Goal: Task Accomplishment & Management: Use online tool/utility

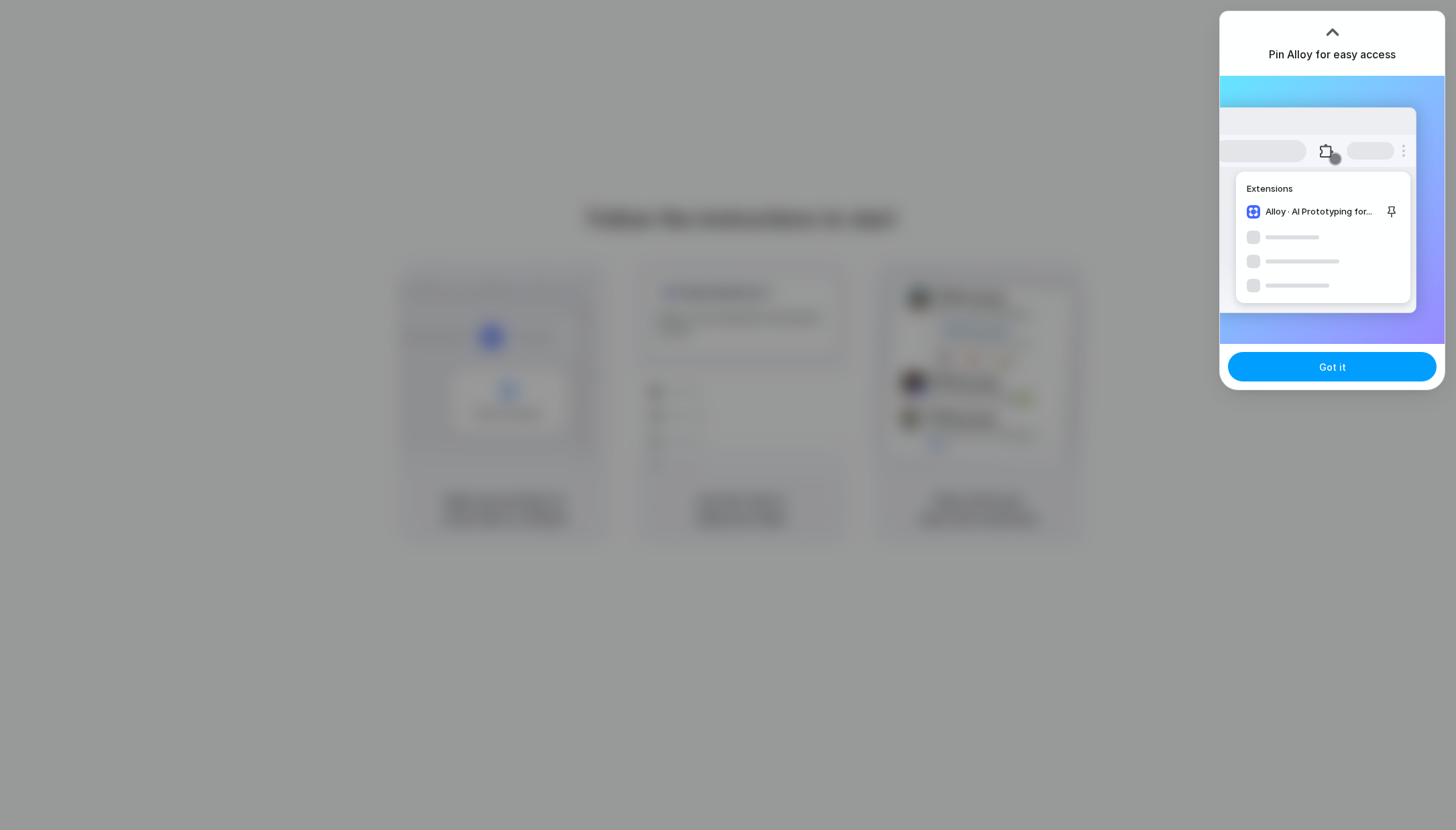
click at [1301, 366] on button "Got it" at bounding box center [1332, 366] width 209 height 30
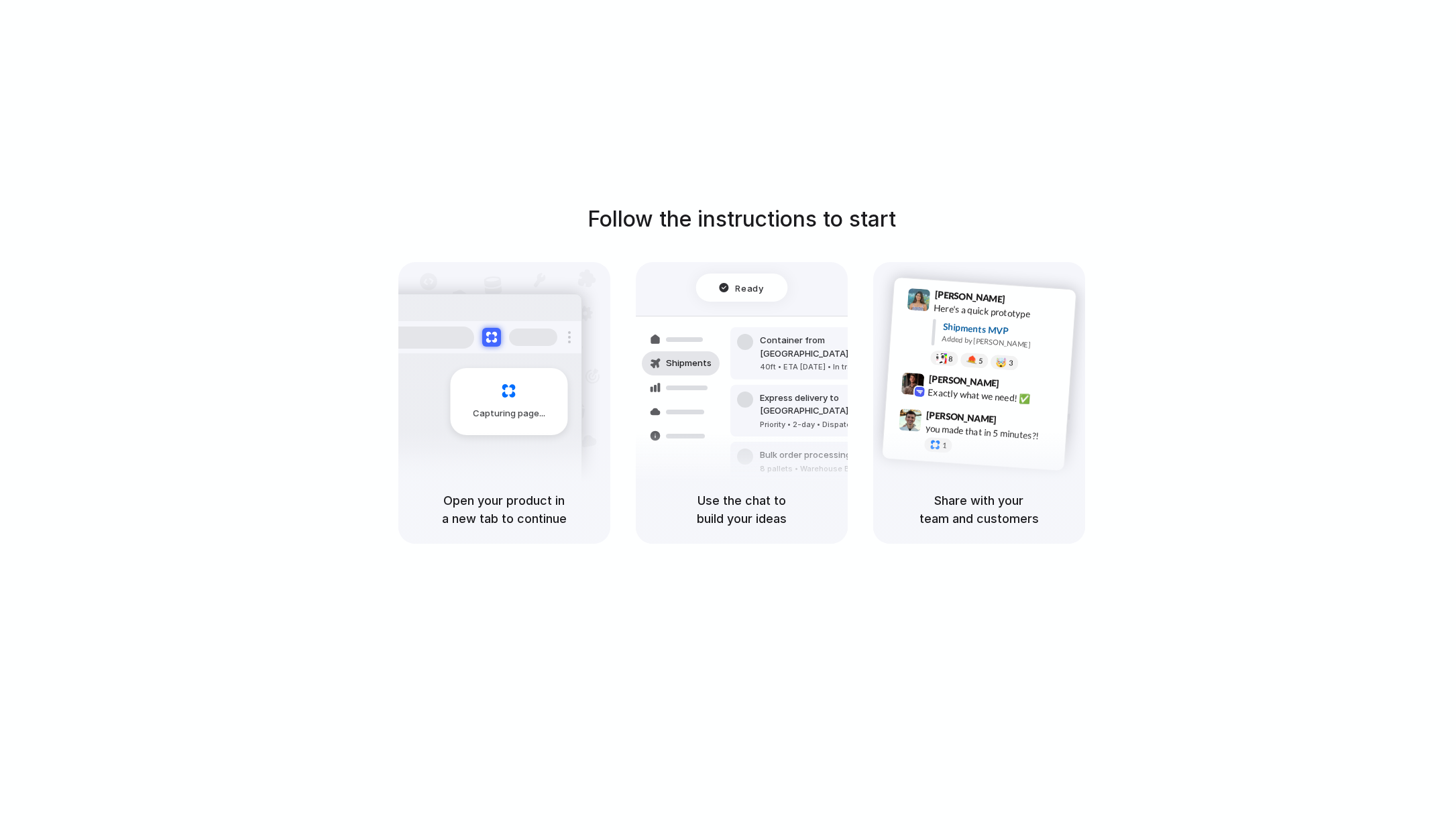
click at [729, 415] on div at bounding box center [729, 415] width 0 height 0
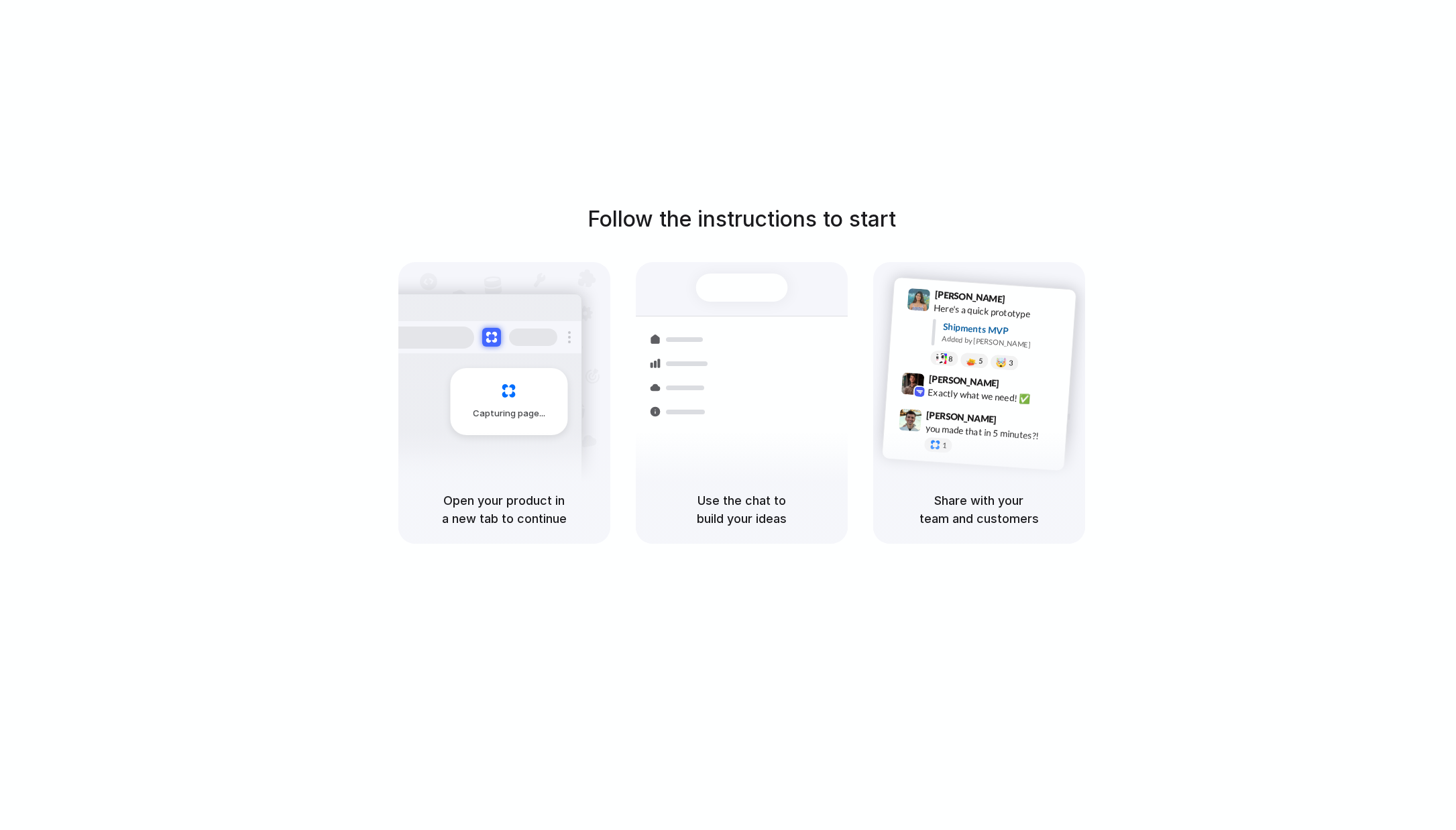
click at [1106, 140] on div "Follow the instructions to start Capturing page Open your product in a new tab …" at bounding box center [741, 428] width 1483 height 857
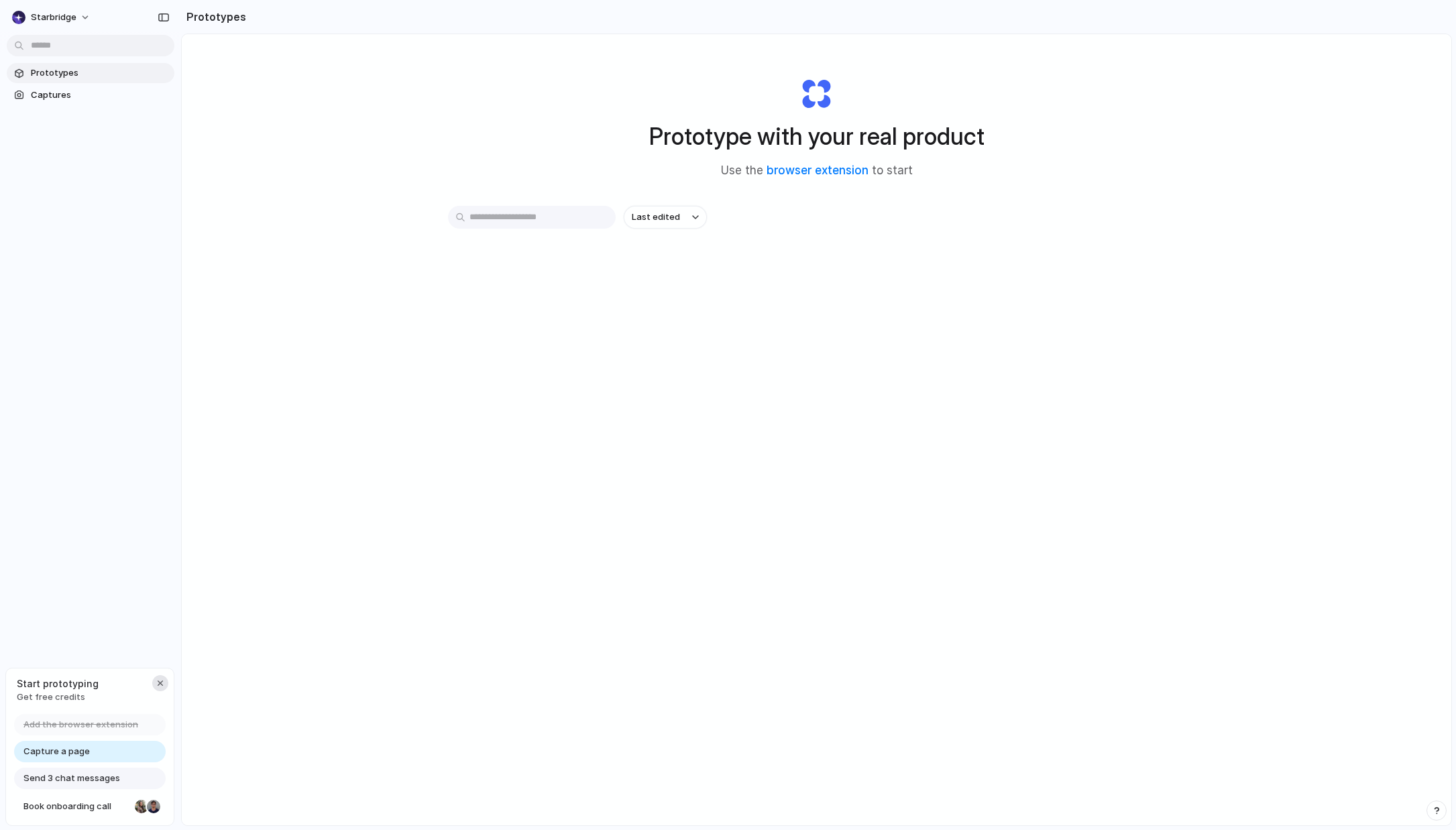
click at [158, 679] on div "button" at bounding box center [160, 683] width 11 height 11
